Goal: Use online tool/utility: Use online tool/utility

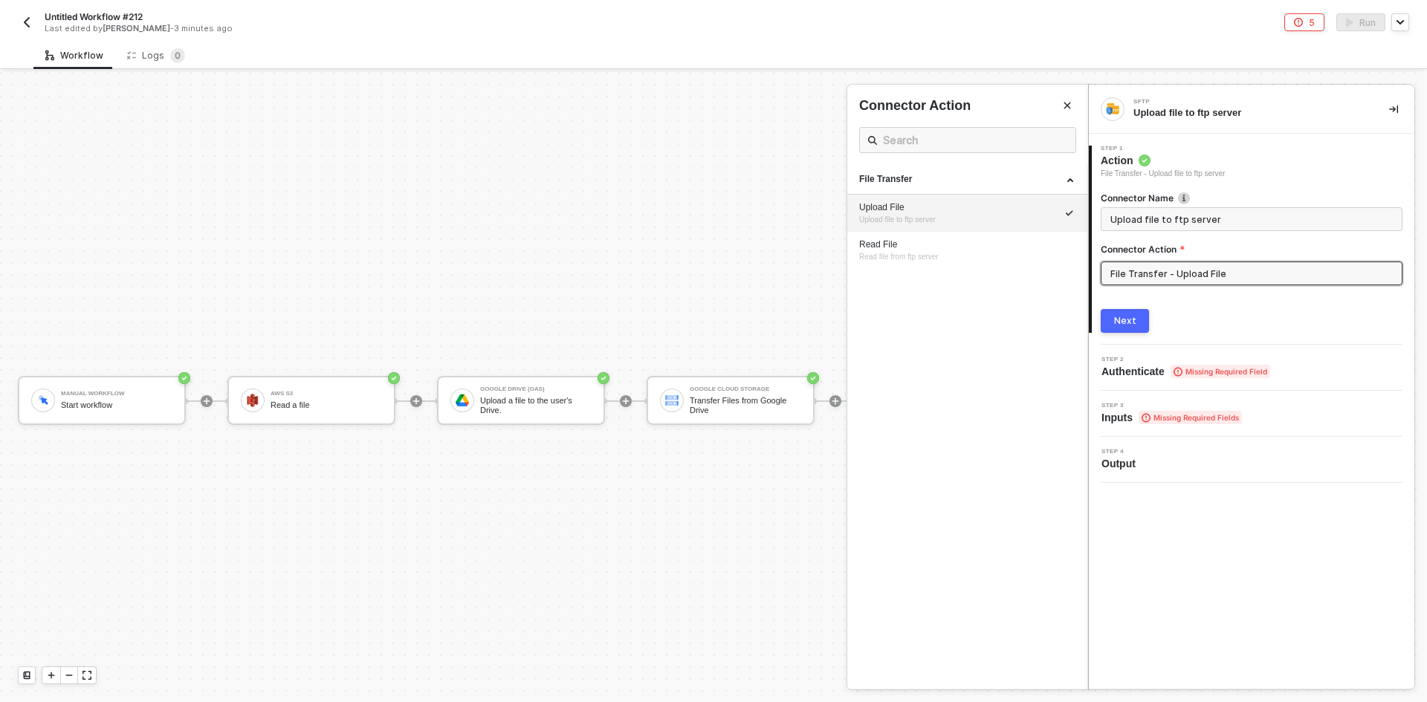
scroll to position [26, 486]
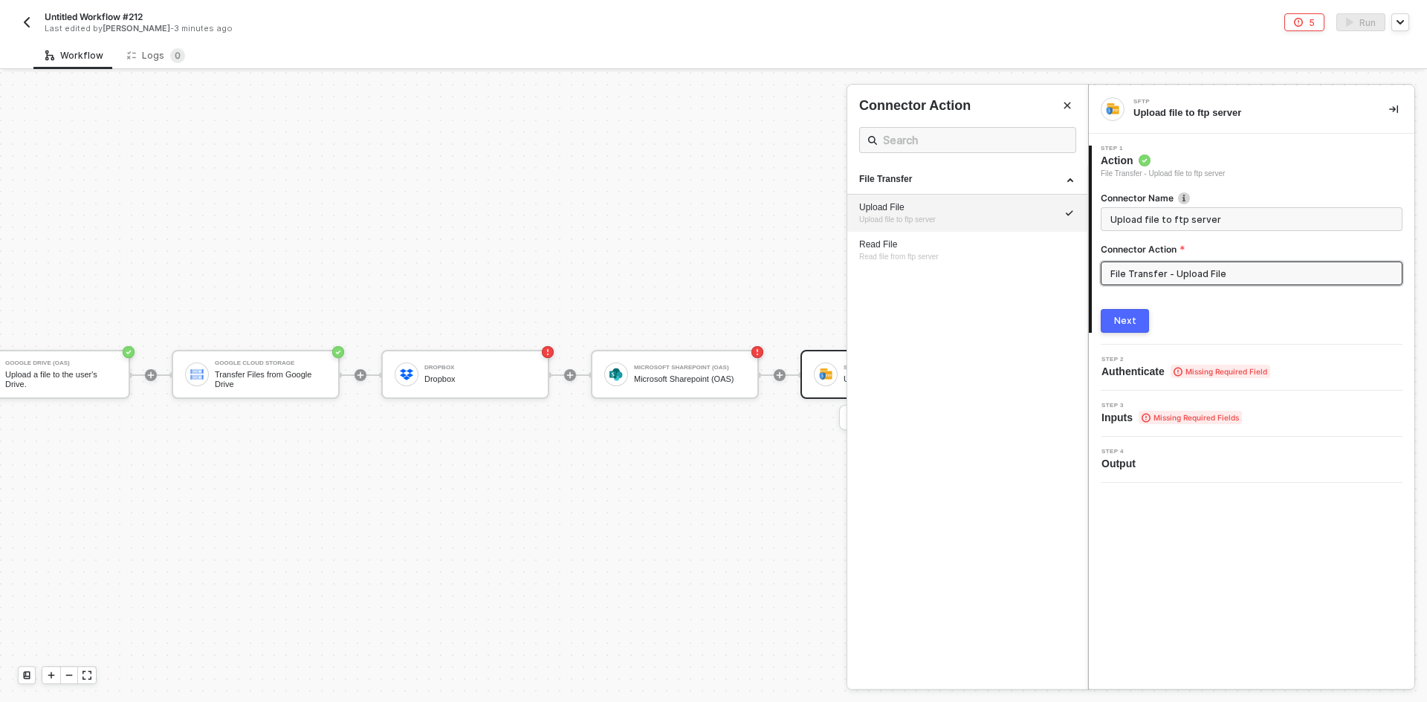
drag, startPoint x: 772, startPoint y: 382, endPoint x: 761, endPoint y: 378, distance: 11.7
click at [768, 381] on div at bounding box center [713, 387] width 1427 height 630
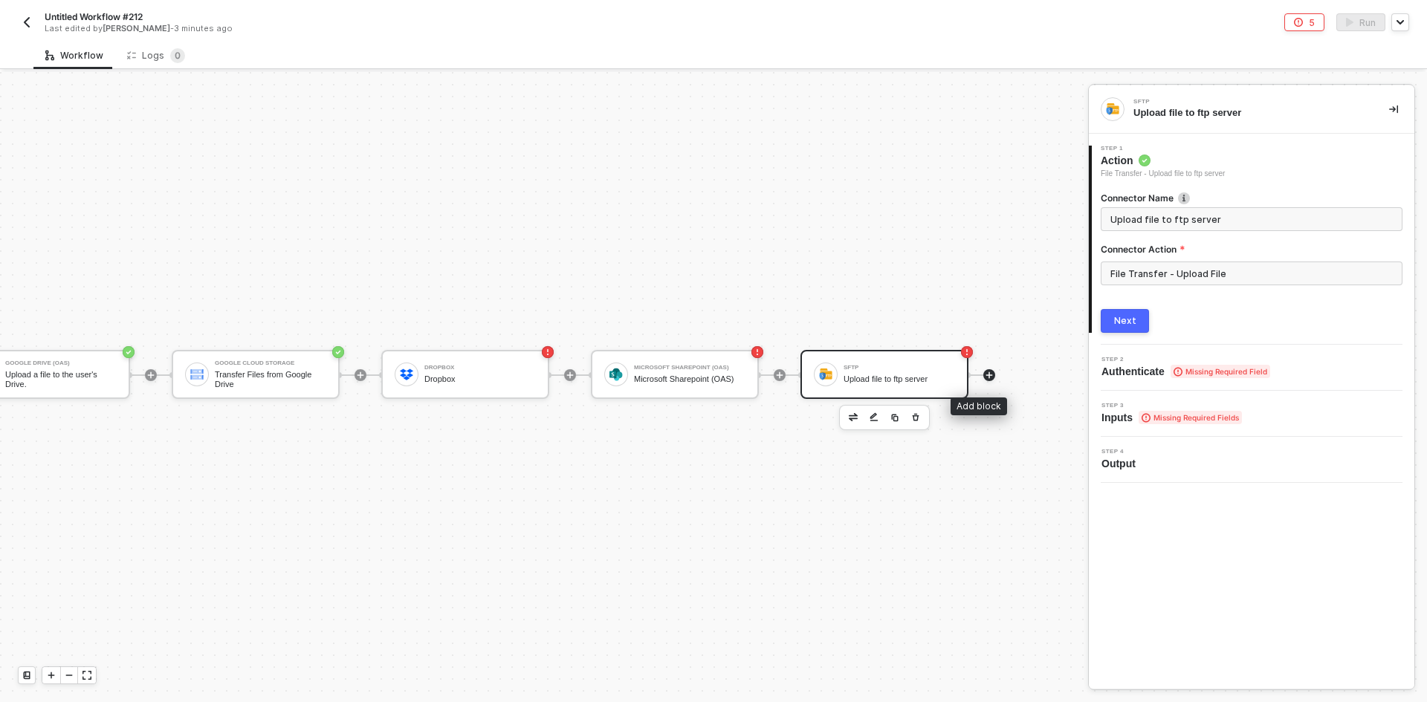
click at [985, 376] on icon "icon-play" at bounding box center [989, 375] width 9 height 9
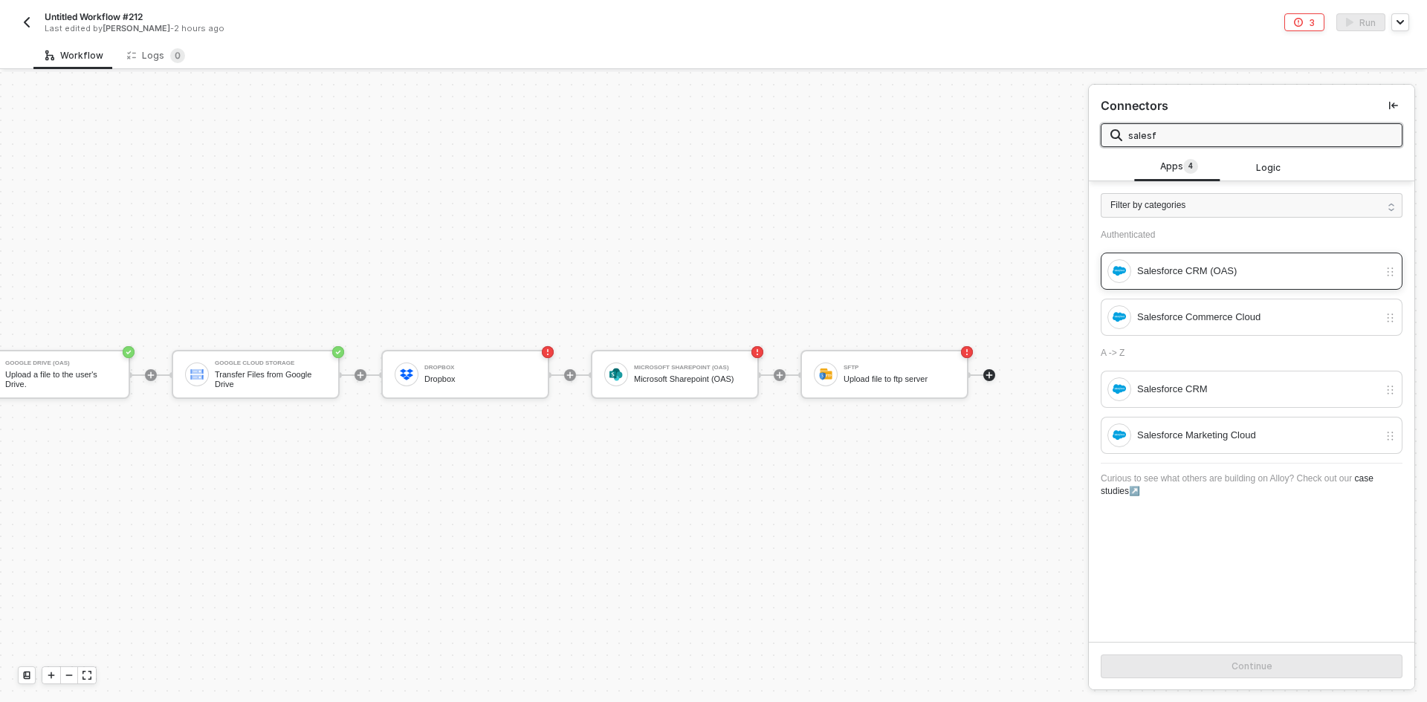
type input "salesf"
click at [1282, 269] on div "Salesforce CRM (OAS)" at bounding box center [1258, 271] width 242 height 16
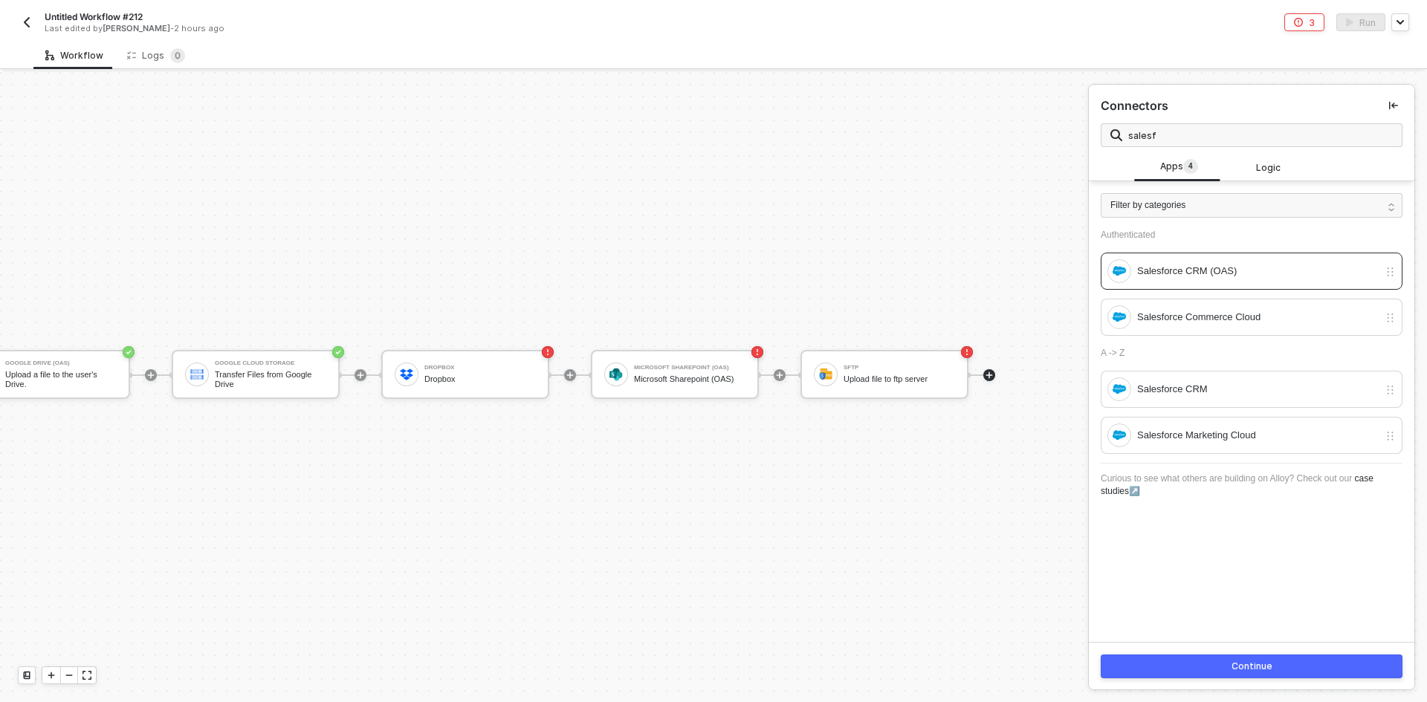
click at [1263, 665] on div "Continue" at bounding box center [1251, 667] width 41 height 12
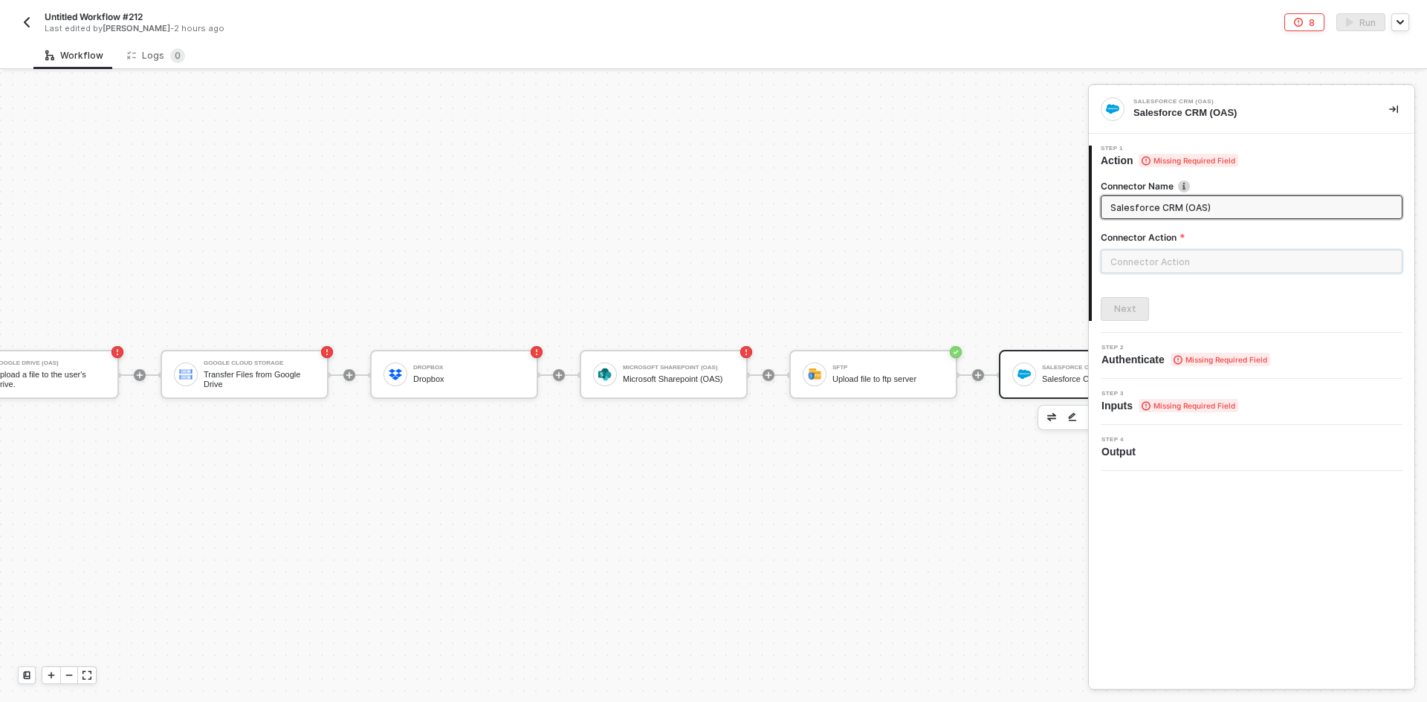
click at [1149, 269] on input "text" at bounding box center [1252, 262] width 302 height 24
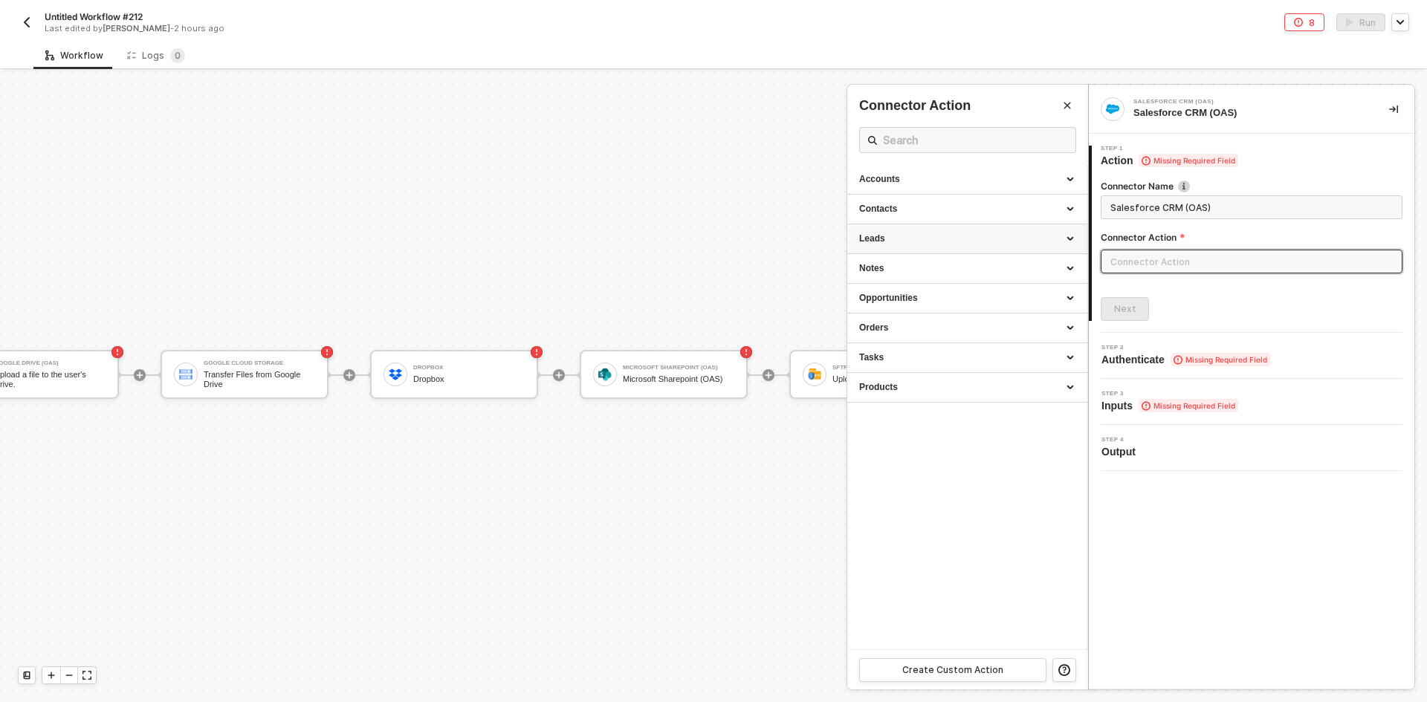
click at [923, 250] on div "Leads" at bounding box center [967, 239] width 240 height 30
click at [892, 452] on div "Opportunities" at bounding box center [967, 447] width 216 height 13
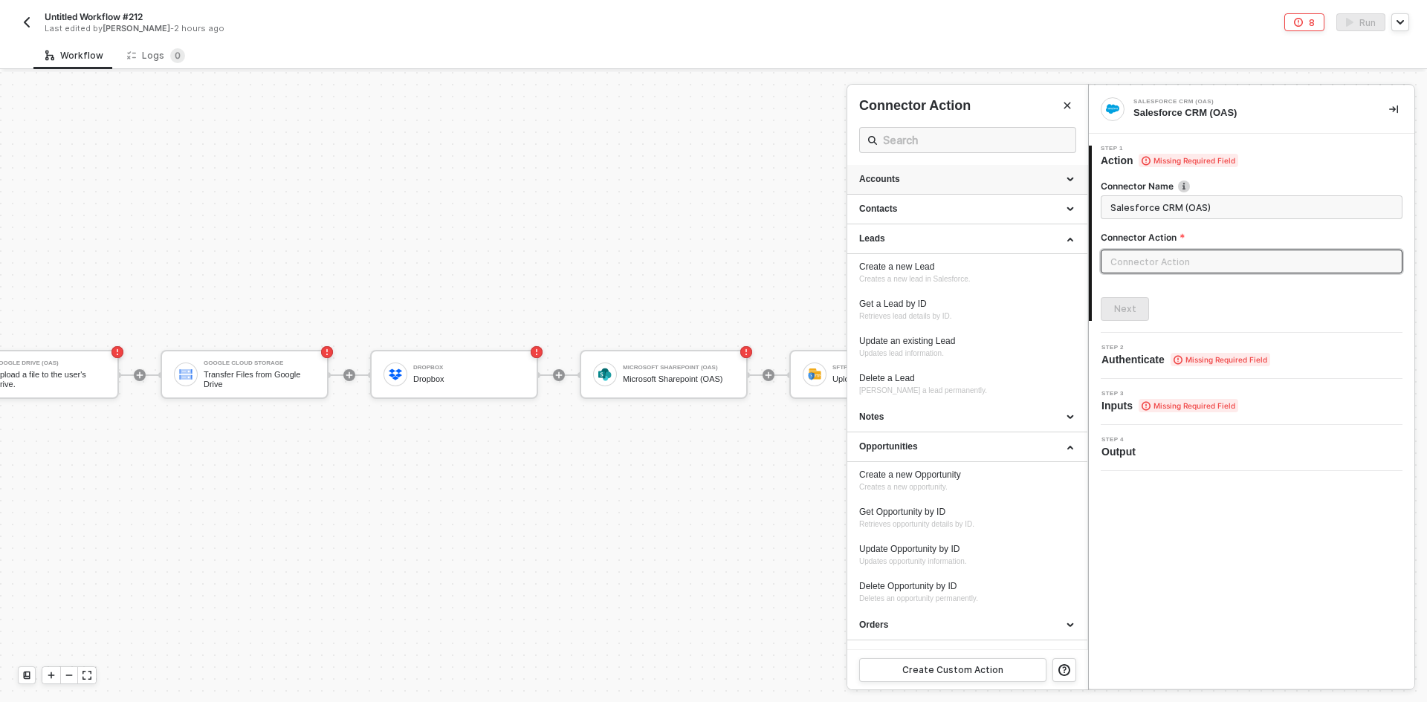
click at [913, 189] on div "Accounts" at bounding box center [967, 180] width 240 height 30
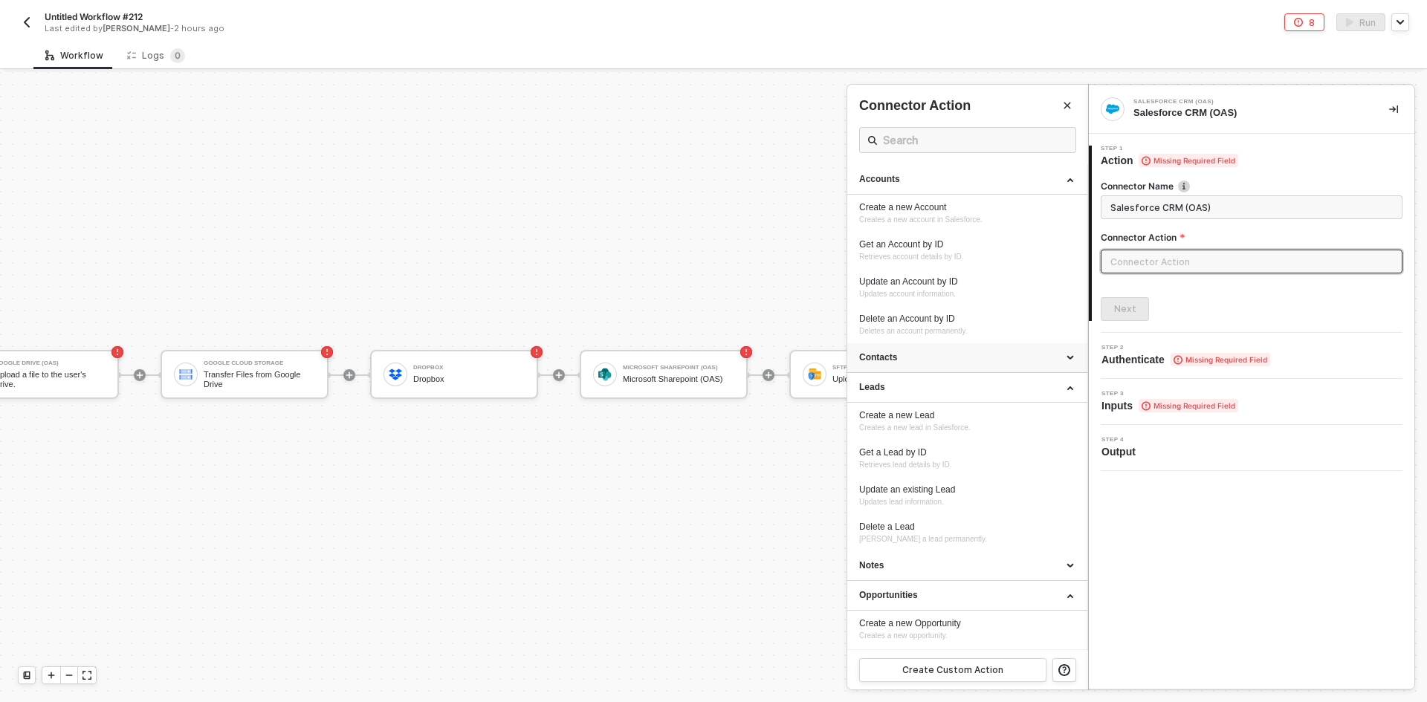
click at [972, 350] on div "Contacts" at bounding box center [967, 358] width 240 height 30
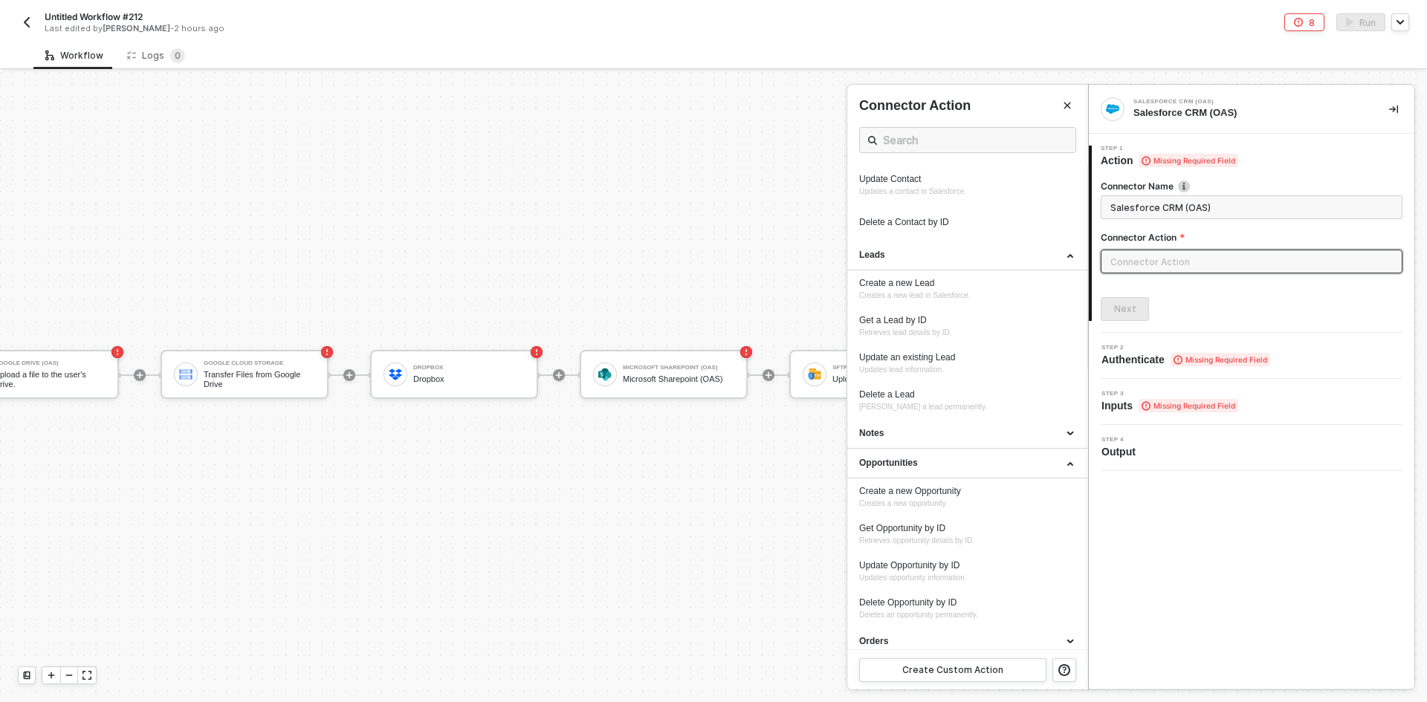
scroll to position [348, 0]
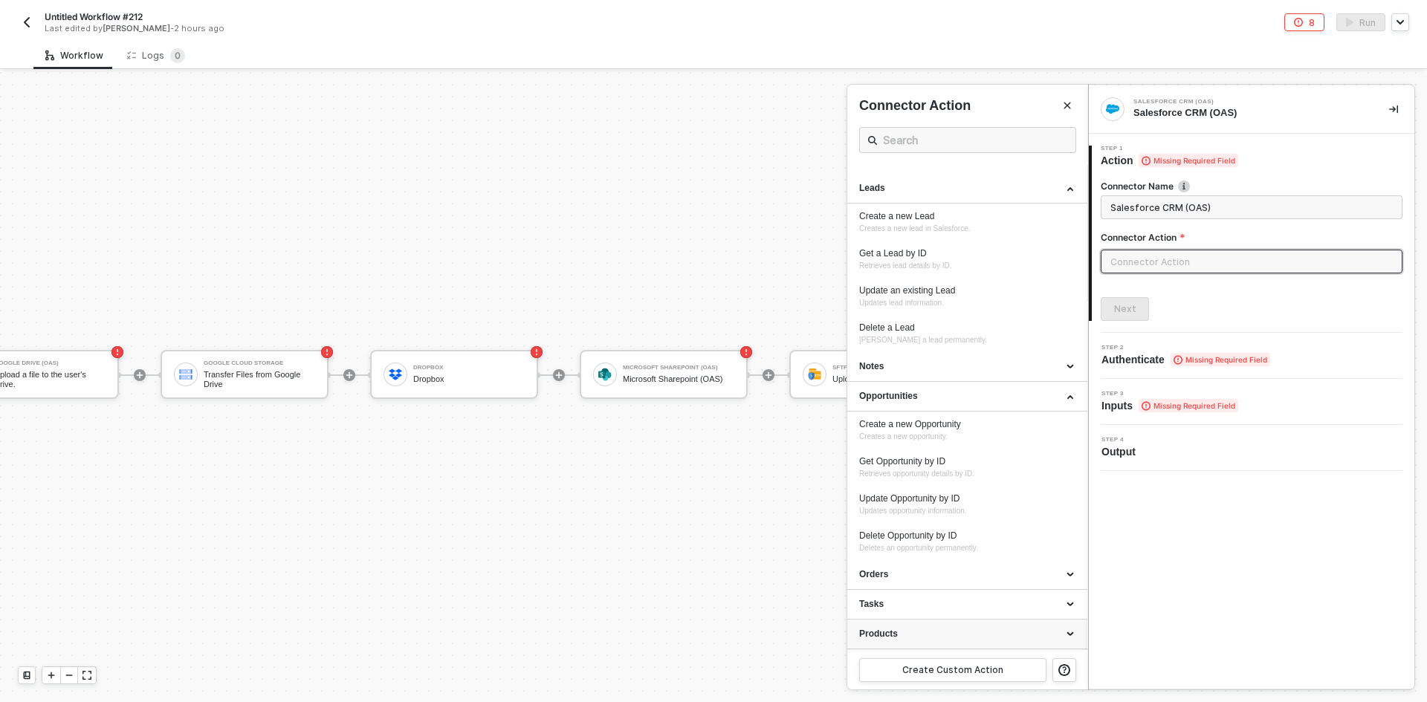
click at [935, 628] on div "Products" at bounding box center [967, 634] width 216 height 13
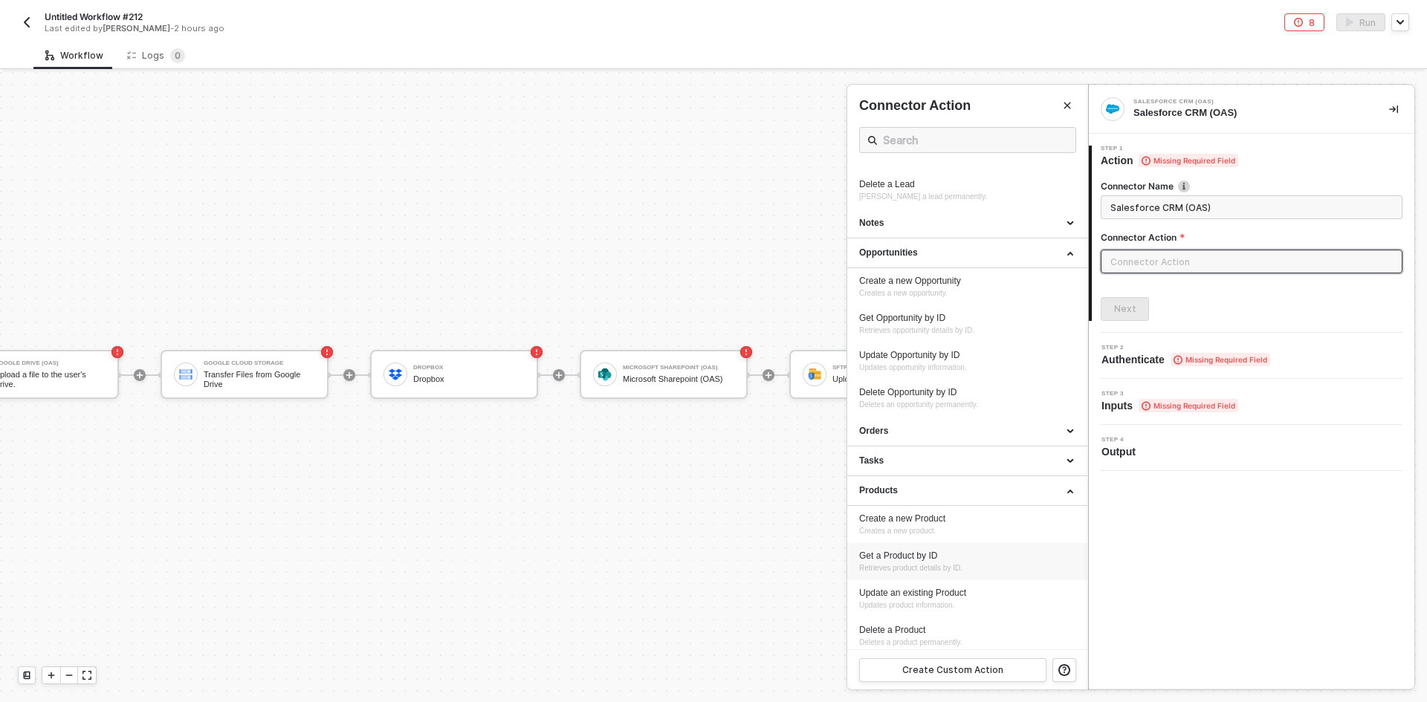
scroll to position [496, 0]
click at [928, 459] on div "Tasks" at bounding box center [967, 456] width 216 height 13
click at [921, 430] on div "Orders" at bounding box center [967, 426] width 216 height 13
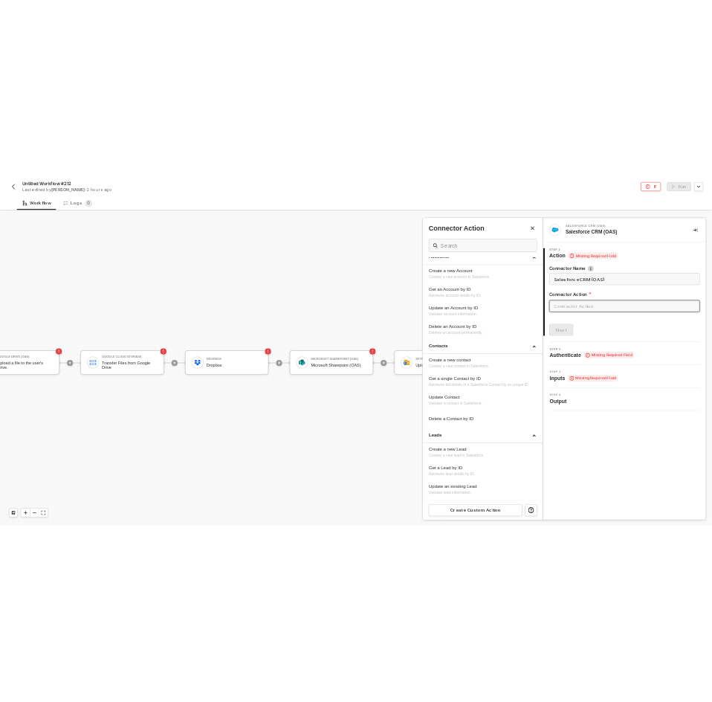
scroll to position [0, 0]
